Goal: Navigation & Orientation: Find specific page/section

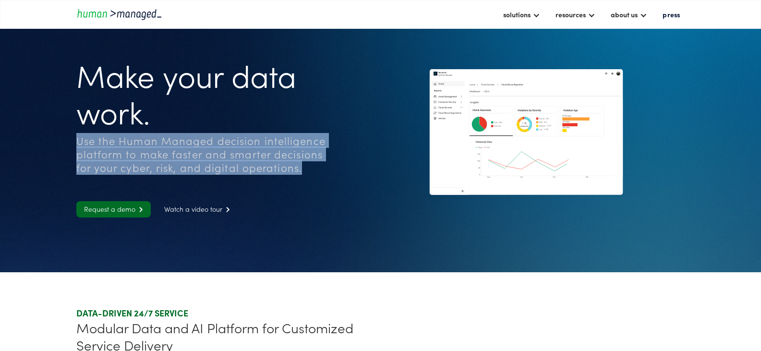
drag, startPoint x: 74, startPoint y: 142, endPoint x: 283, endPoint y: 168, distance: 211.0
click at [283, 168] on div "Use the Human Managed decision intelligence platform to make faster and smarter…" at bounding box center [207, 154] width 263 height 40
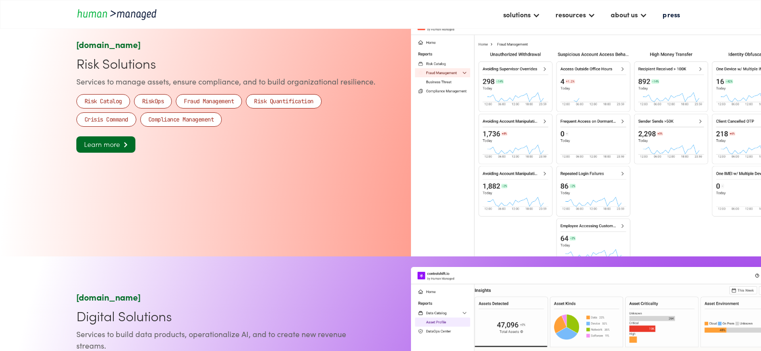
scroll to position [872, 0]
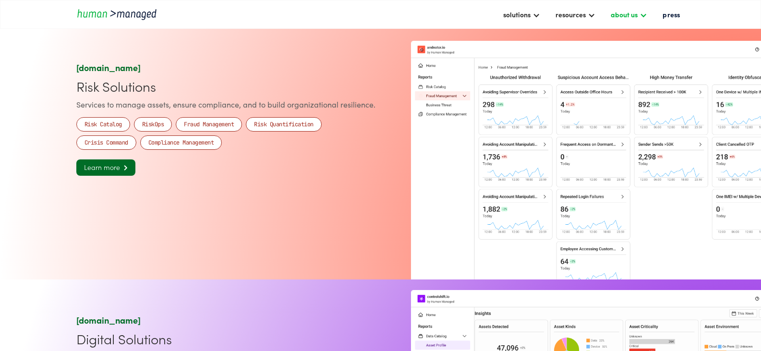
click at [634, 17] on div "about us" at bounding box center [624, 15] width 27 height 12
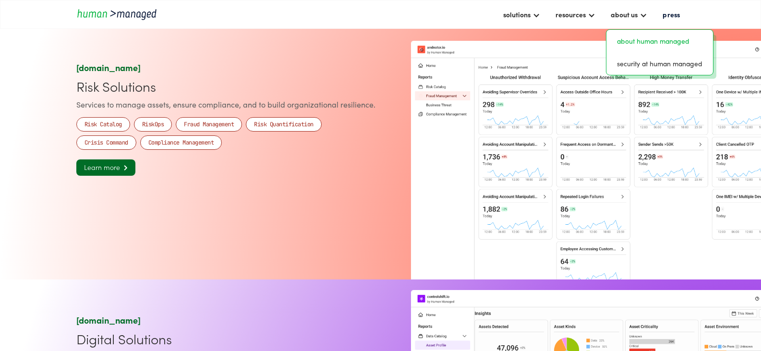
click at [635, 37] on link "about human managed" at bounding box center [659, 41] width 99 height 15
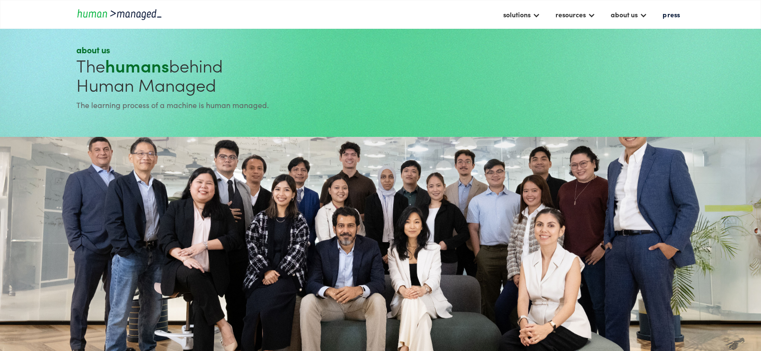
click at [76, 11] on img "home" at bounding box center [119, 14] width 86 height 13
